Goal: Transaction & Acquisition: Book appointment/travel/reservation

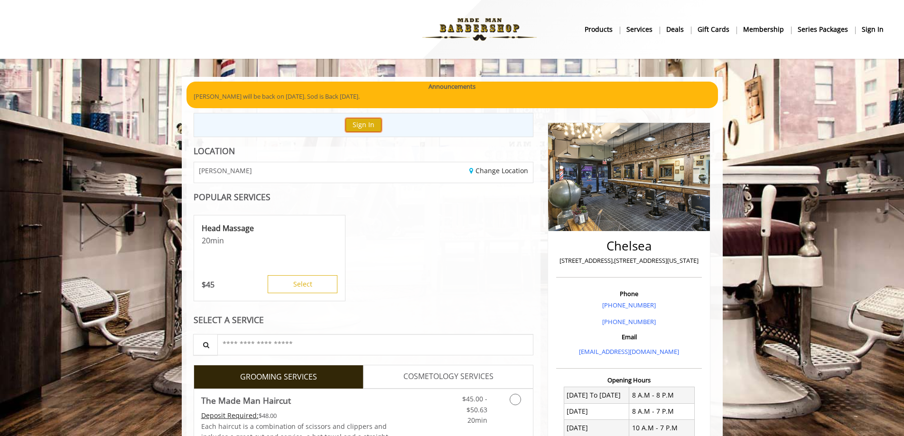
click at [378, 123] on button "Sign In" at bounding box center [363, 125] width 36 height 14
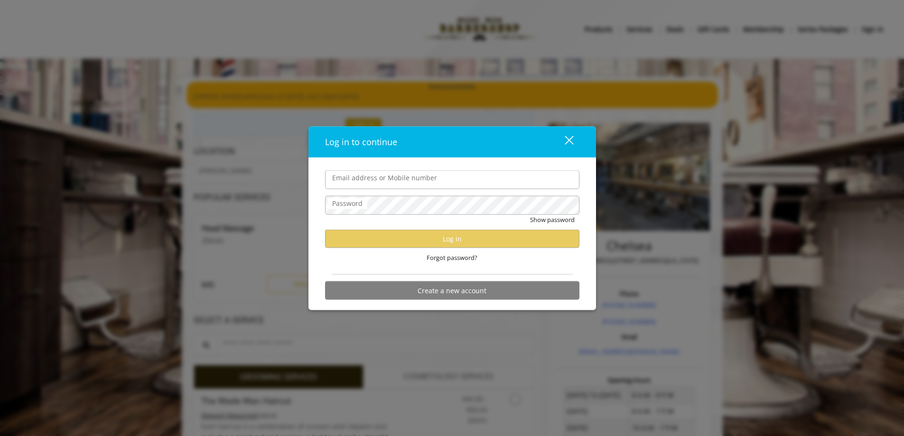
type input "**********"
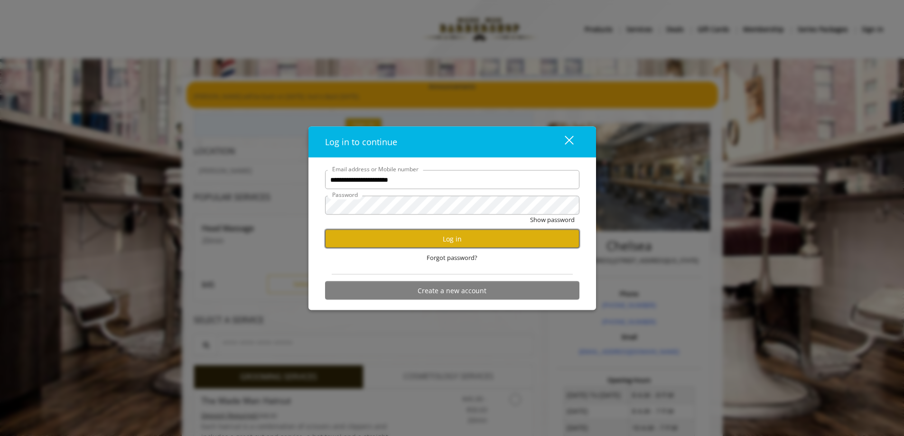
click at [444, 236] on button "Log in" at bounding box center [452, 239] width 254 height 18
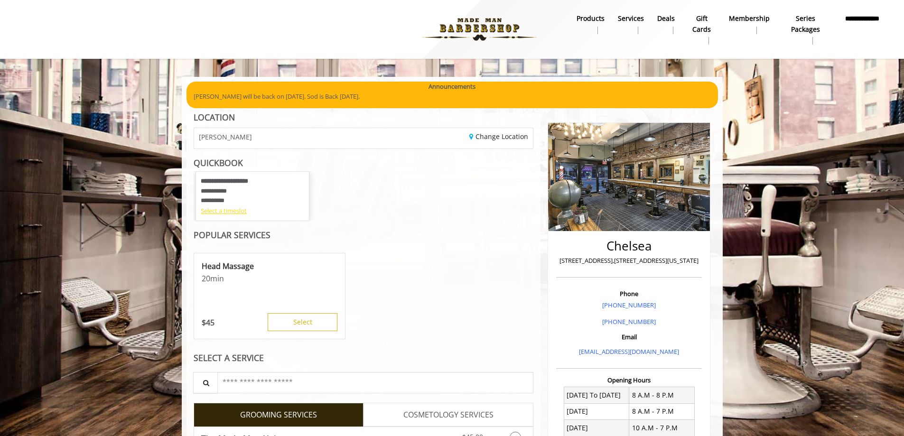
click at [233, 212] on div "Select a timeslot" at bounding box center [252, 211] width 103 height 10
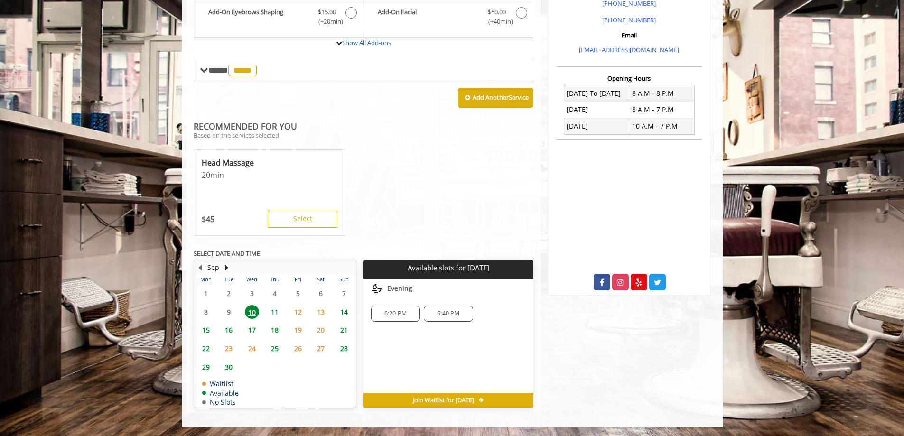
scroll to position [302, 0]
click at [272, 313] on span "11" at bounding box center [275, 312] width 14 height 14
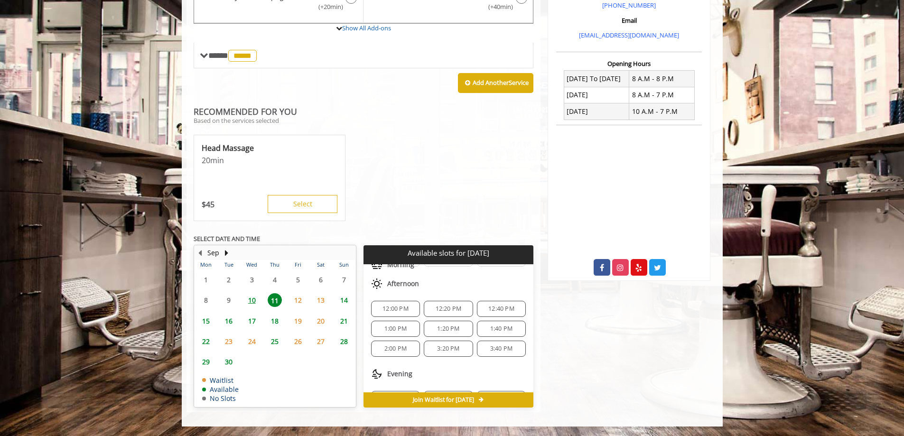
scroll to position [83, 0]
click at [437, 328] on span "3:20 PM" at bounding box center [448, 327] width 22 height 8
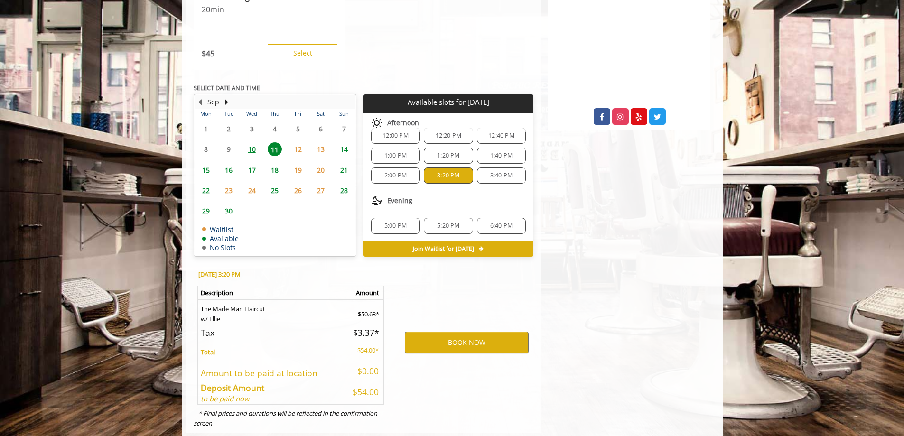
scroll to position [488, 0]
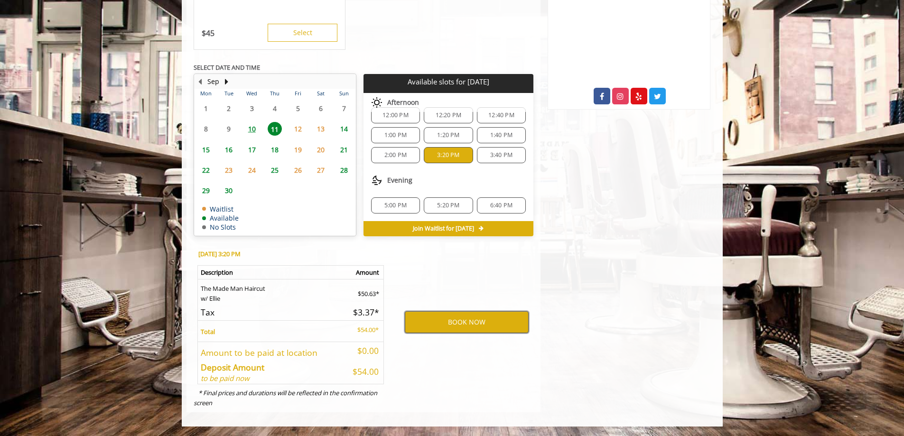
click at [472, 322] on button "BOOK NOW" at bounding box center [467, 322] width 124 height 22
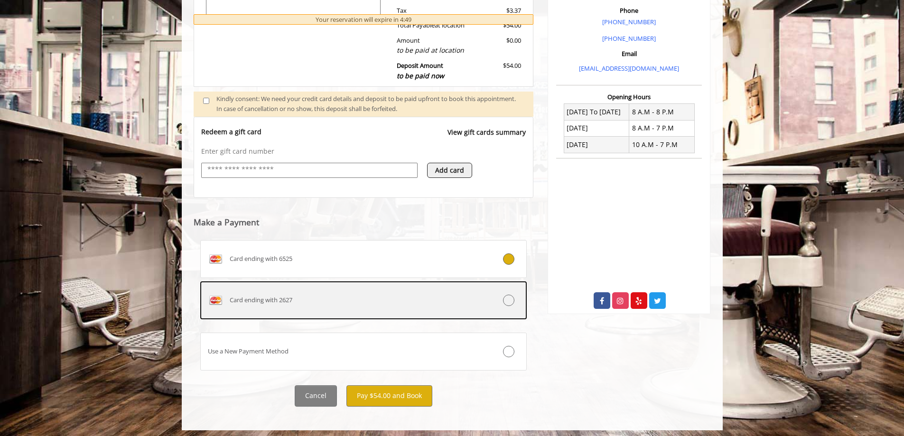
scroll to position [284, 0]
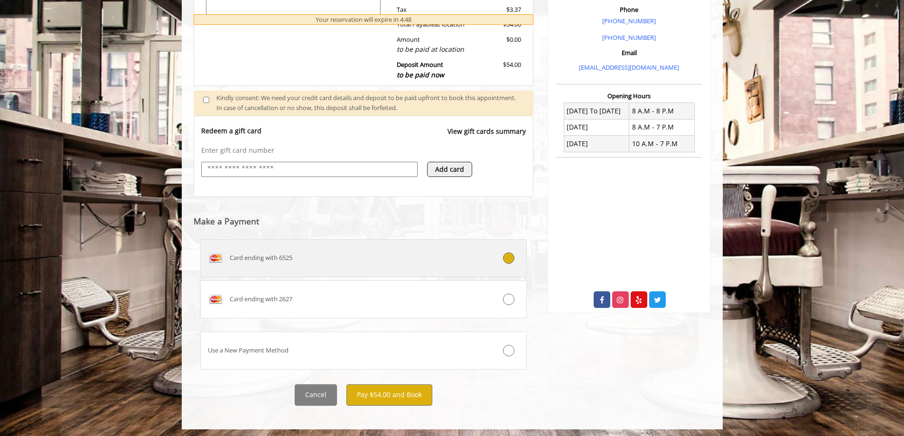
click at [365, 261] on div "Card ending with 6525" at bounding box center [336, 257] width 271 height 15
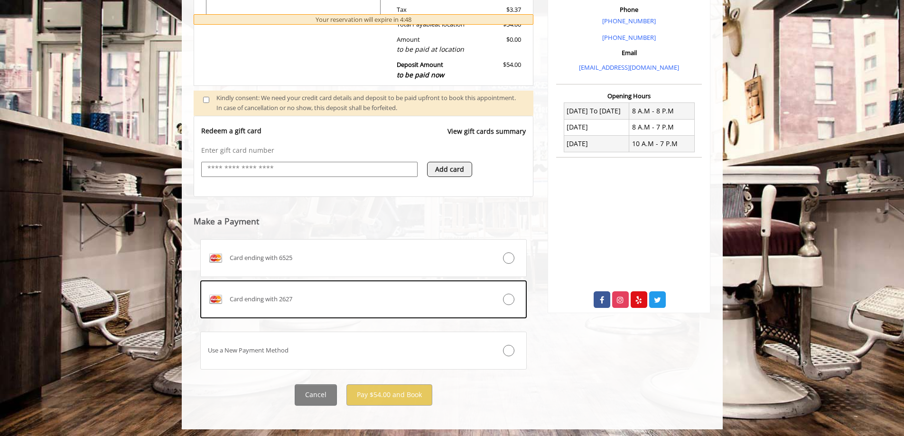
scroll to position [224, 0]
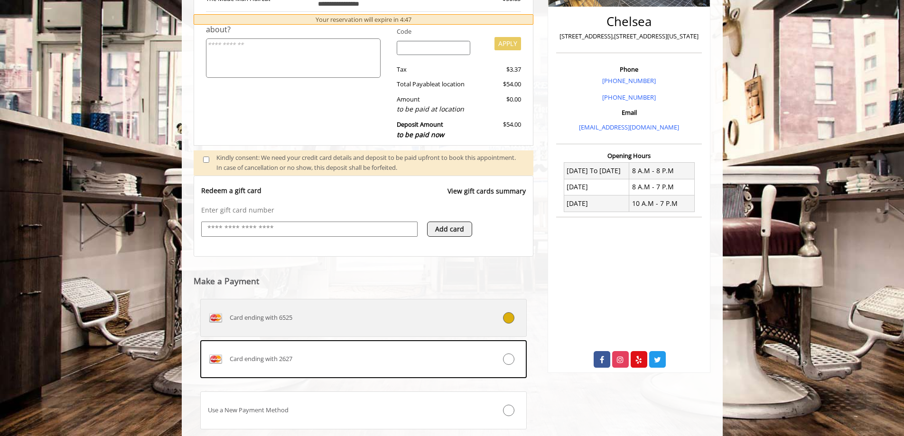
click at [426, 318] on div "Card ending with 6525" at bounding box center [336, 317] width 271 height 15
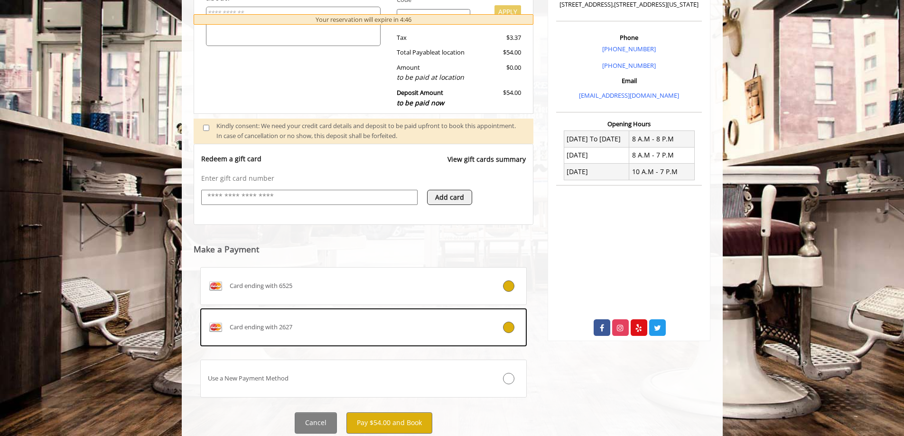
scroll to position [287, 0]
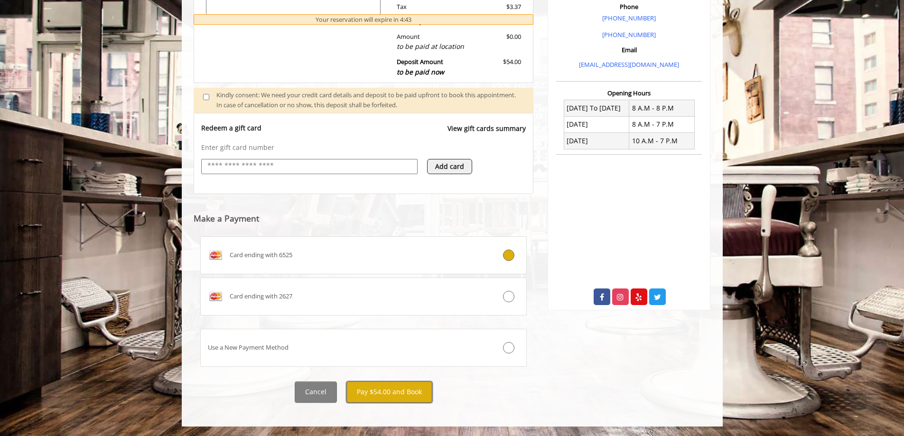
click at [401, 391] on button "Pay $54.00 and Book" at bounding box center [389, 391] width 86 height 21
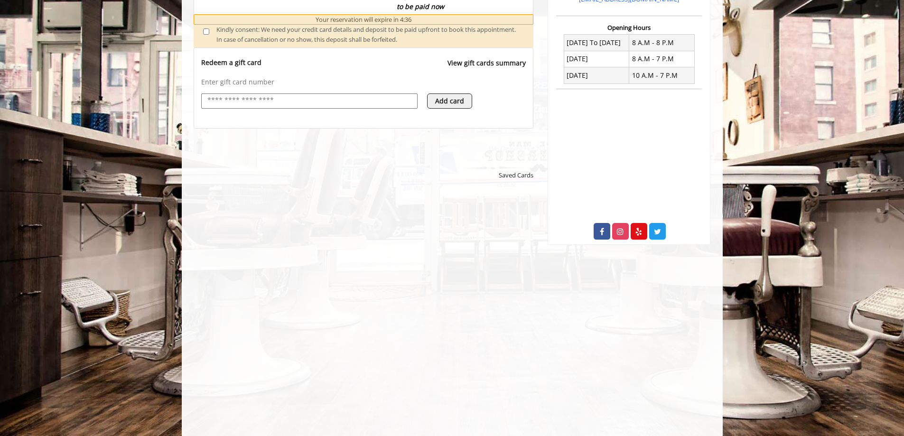
scroll to position [354, 0]
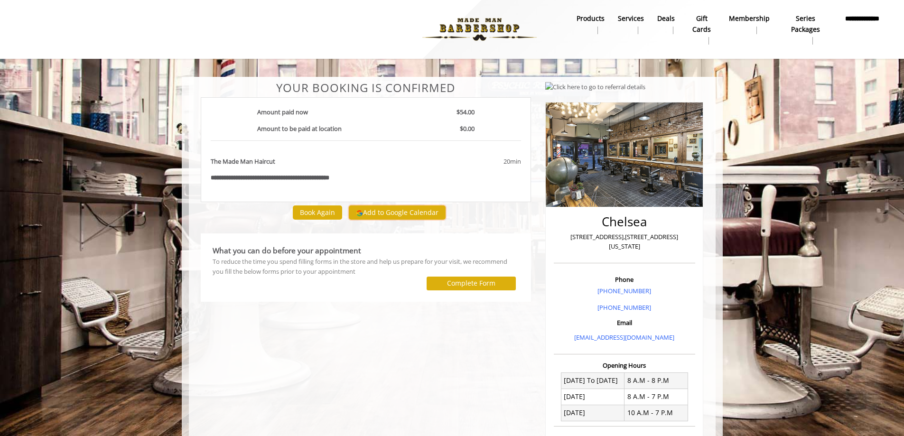
click at [397, 207] on button "Add to Google Calendar" at bounding box center [397, 212] width 97 height 14
